Goal: Check status: Check status

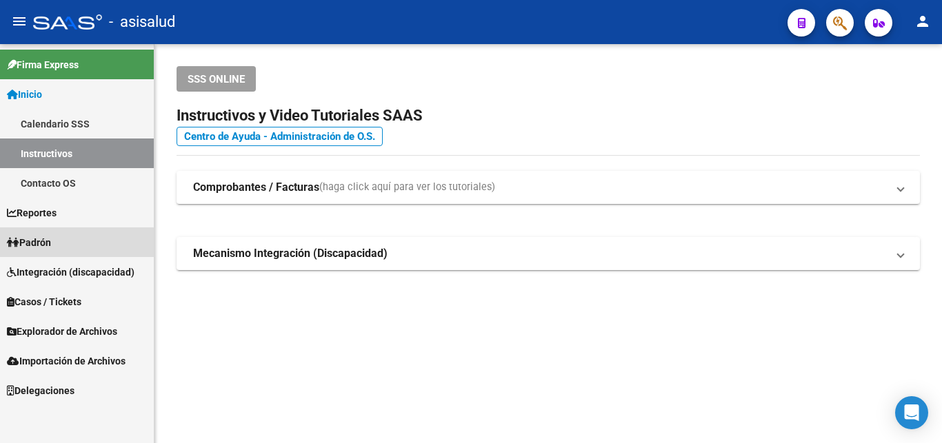
click at [32, 245] on span "Padrón" at bounding box center [29, 242] width 44 height 15
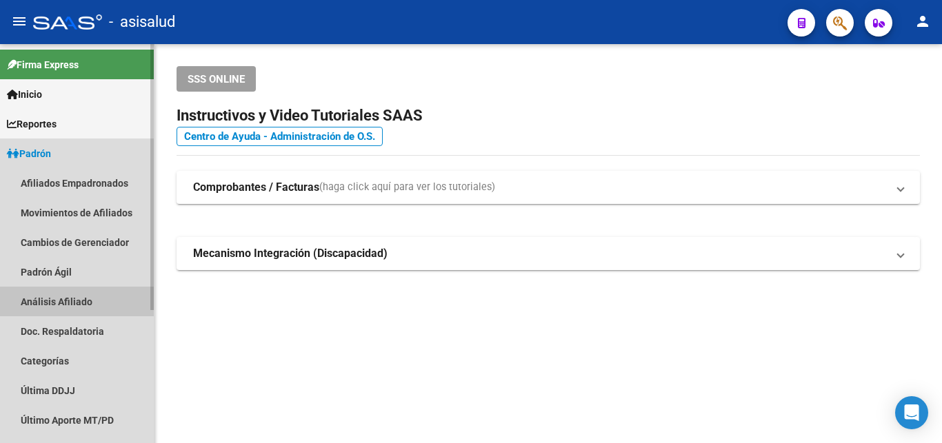
click at [46, 300] on link "Análisis Afiliado" at bounding box center [77, 302] width 154 height 30
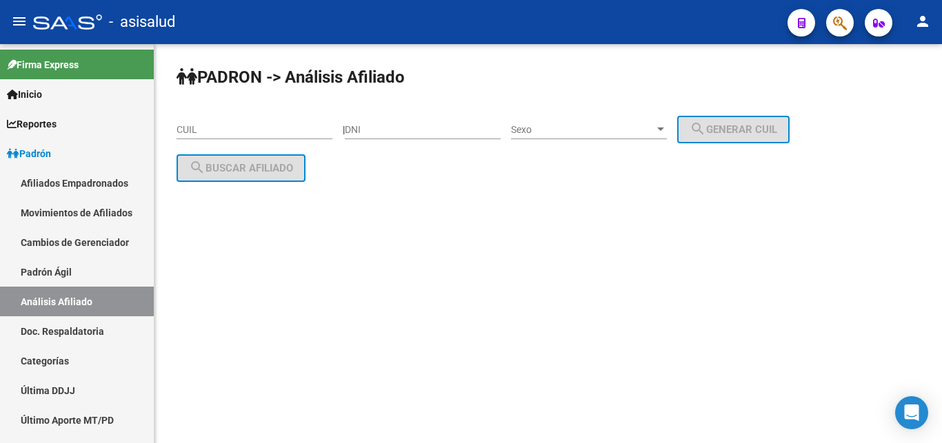
click at [181, 130] on input "CUIL" at bounding box center [254, 130] width 156 height 12
paste input "27-33696412-7"
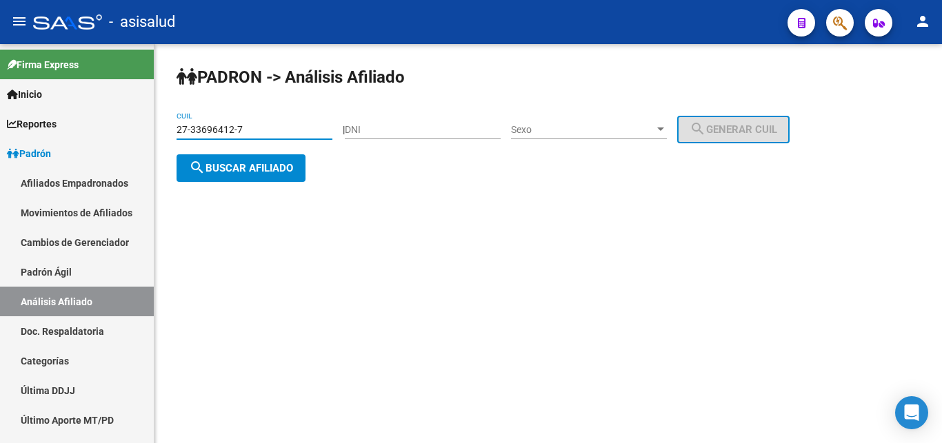
type input "27-33696412-7"
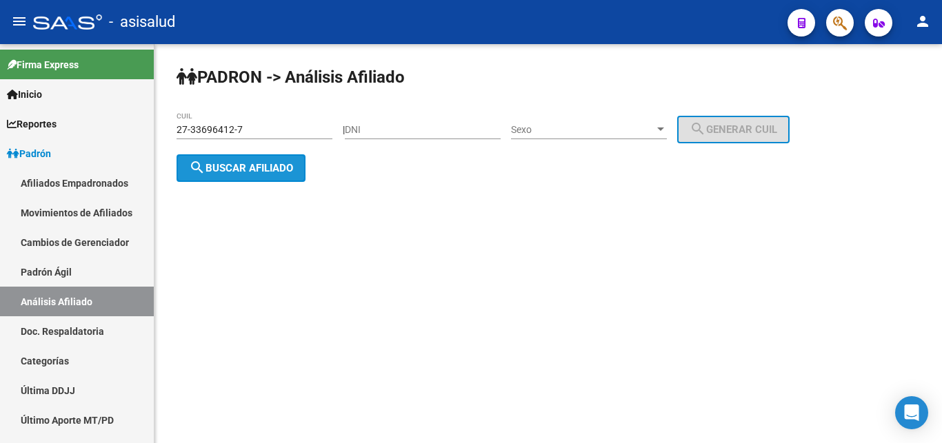
click at [234, 165] on span "search Buscar afiliado" at bounding box center [241, 168] width 104 height 12
